Goal: Check status: Check status

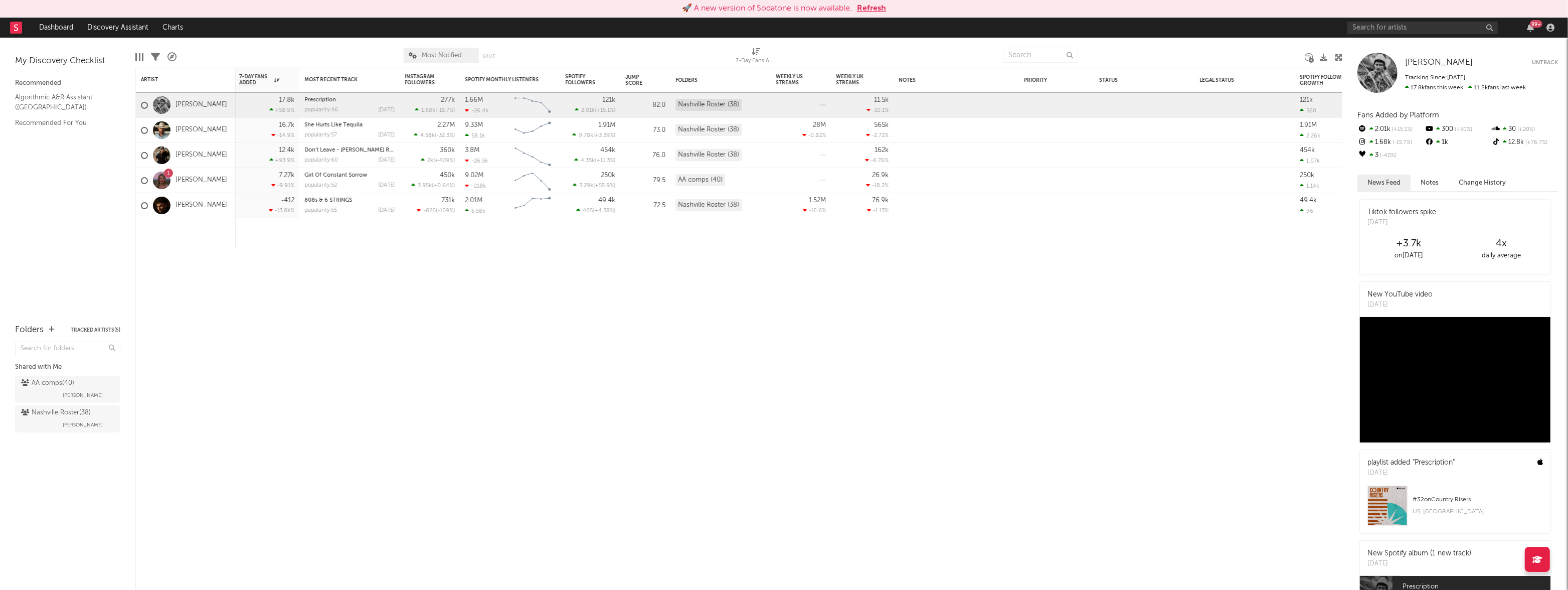
scroll to position [1, 0]
click at [52, 25] on link "Dashboard" at bounding box center [56, 27] width 48 height 20
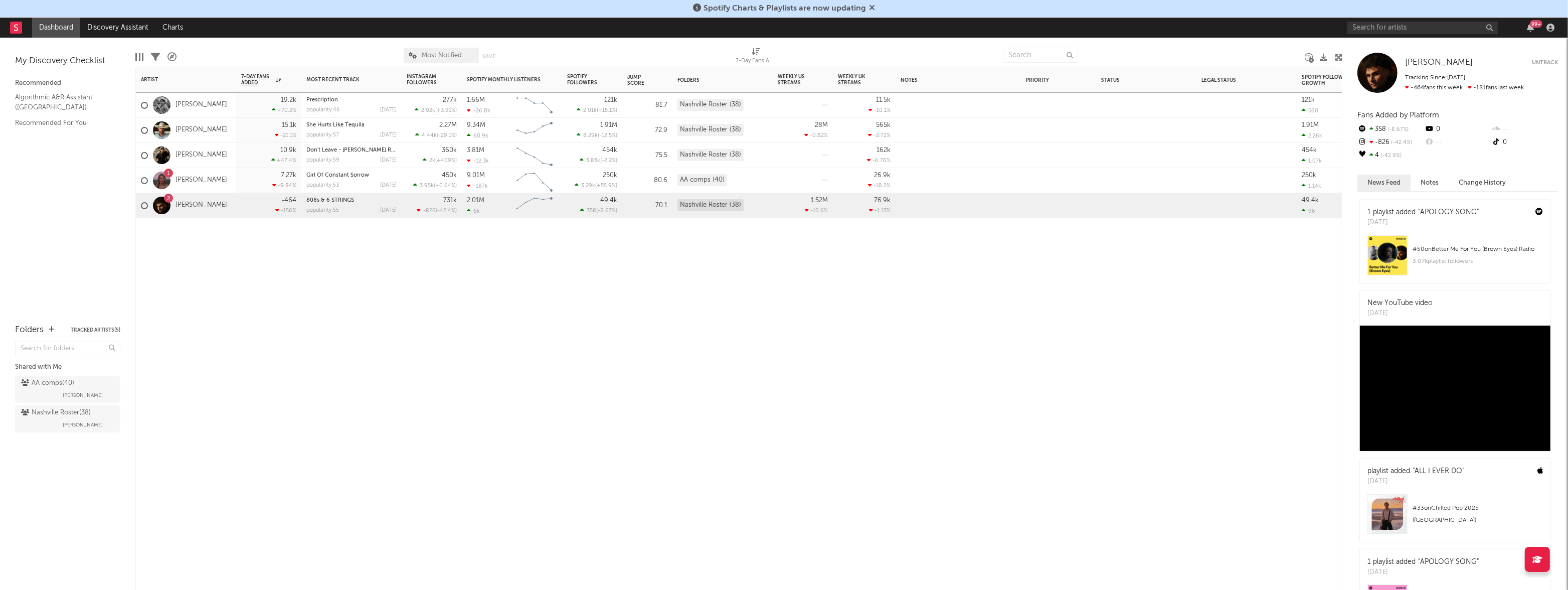
click at [240, 181] on div "7.27k -9.84 %" at bounding box center [268, 180] width 65 height 25
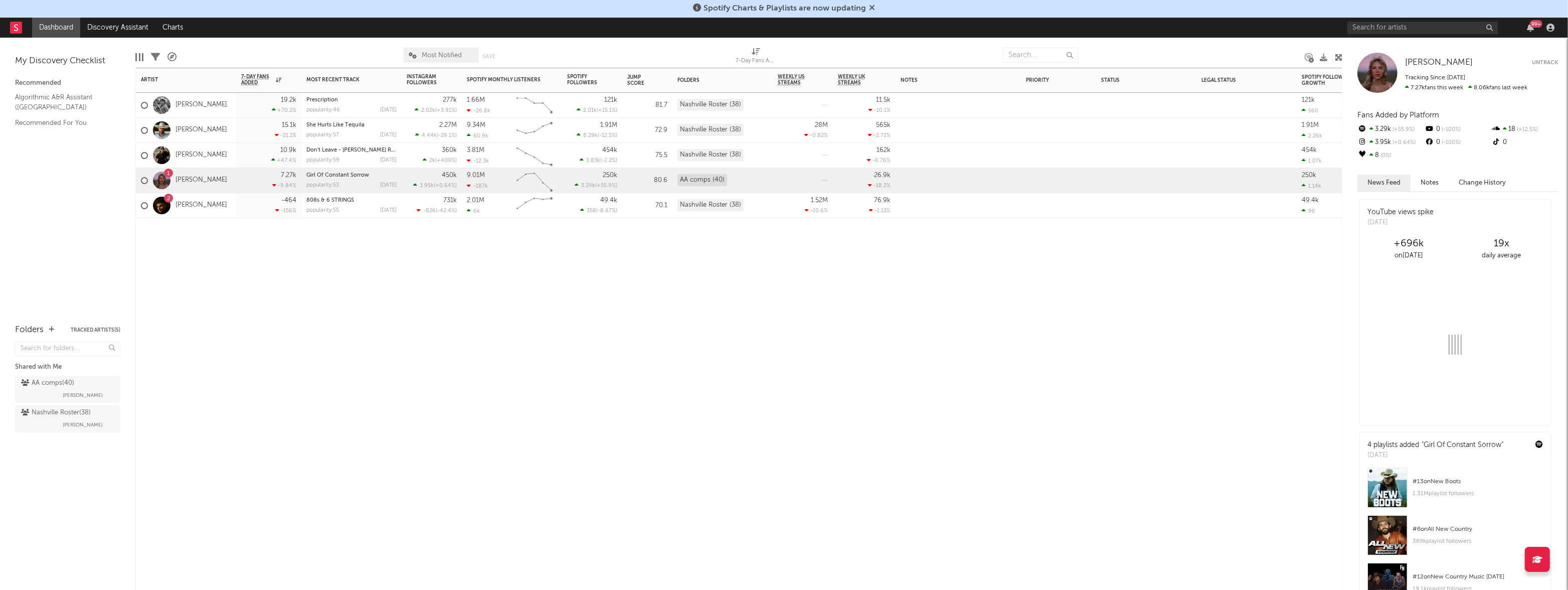
click at [235, 204] on div "2 [PERSON_NAME]" at bounding box center [186, 205] width 100 height 25
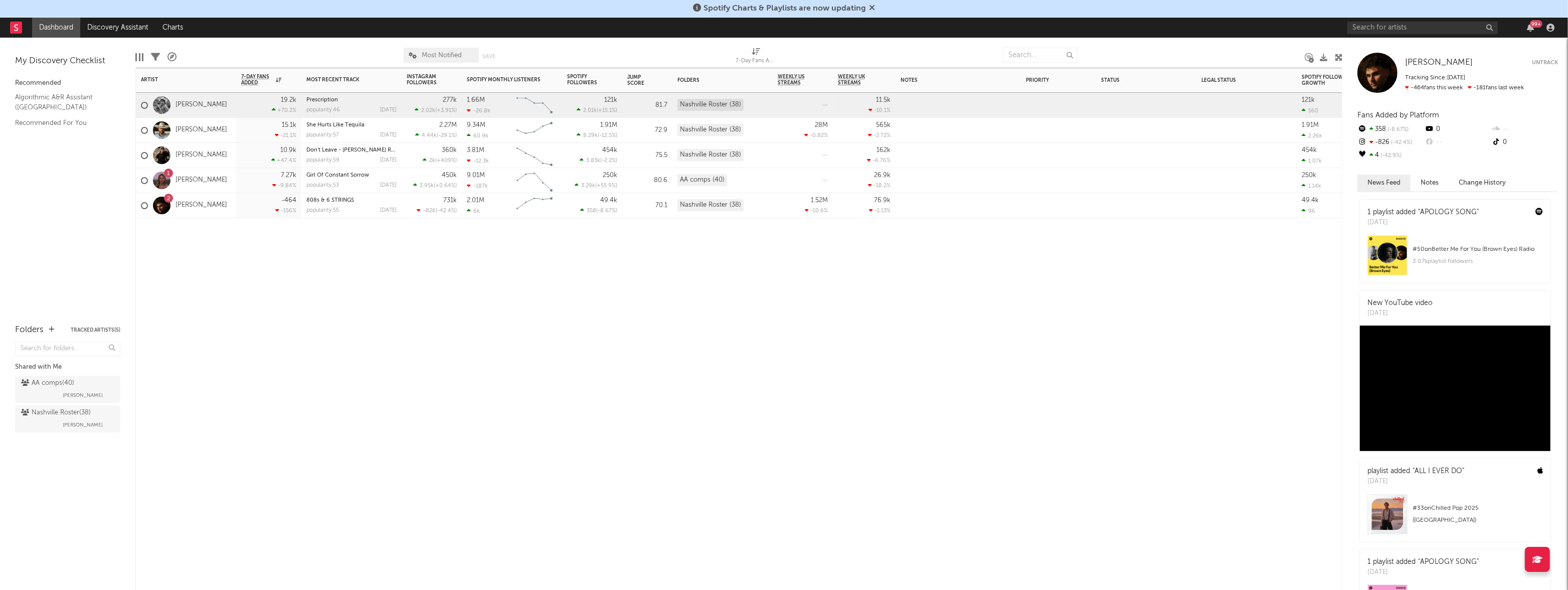
click at [236, 104] on div "[PERSON_NAME]" at bounding box center [186, 105] width 100 height 25
